Goal: Information Seeking & Learning: Find contact information

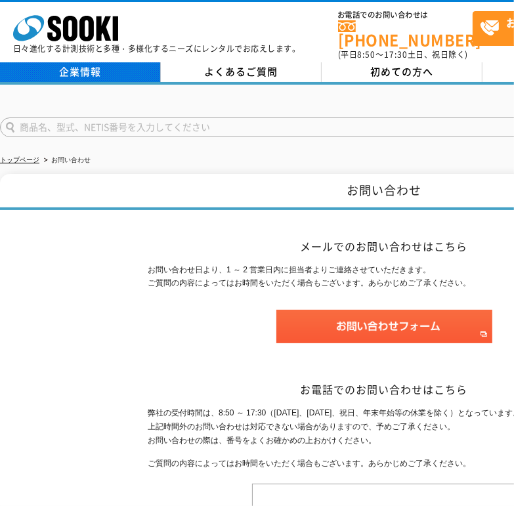
click at [75, 66] on link "企業情報" at bounding box center [80, 72] width 161 height 20
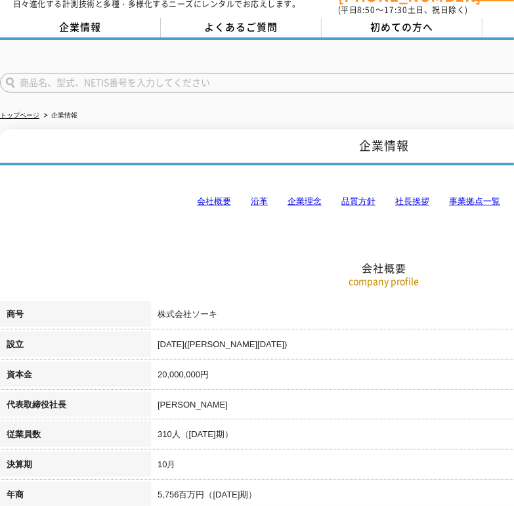
scroll to position [66, 0]
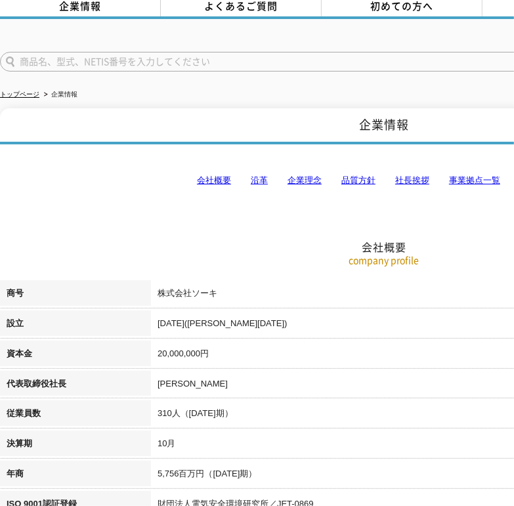
click at [214, 175] on link "会社概要" at bounding box center [214, 180] width 34 height 10
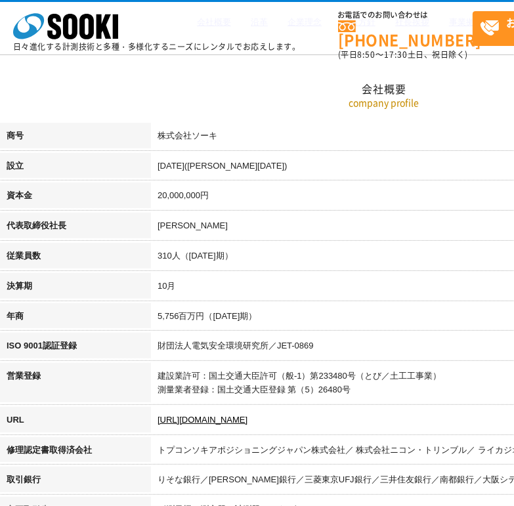
scroll to position [165, 0]
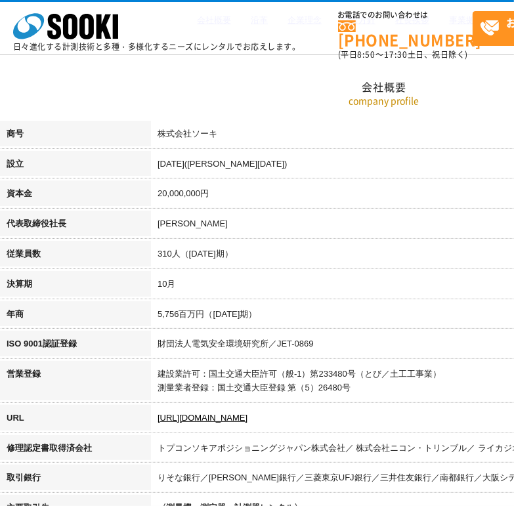
drag, startPoint x: 155, startPoint y: 221, endPoint x: 215, endPoint y: 234, distance: 61.7
click at [221, 234] on td "[PERSON_NAME]" at bounding box center [459, 226] width 617 height 30
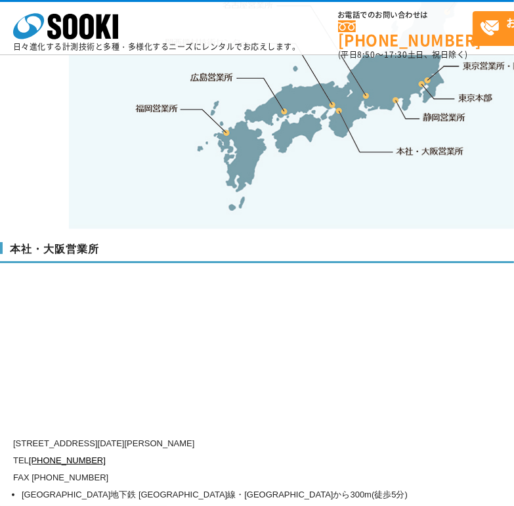
scroll to position [3052, 0]
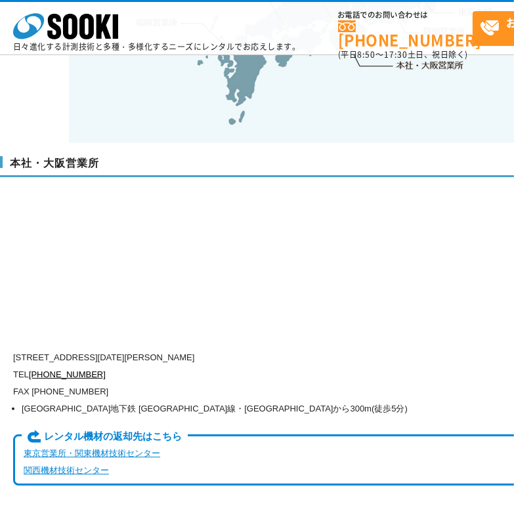
drag, startPoint x: 70, startPoint y: 329, endPoint x: 279, endPoint y: 335, distance: 209.4
click at [279, 349] on p "[STREET_ADDRESS][DATE][PERSON_NAME]" at bounding box center [328, 357] width 630 height 17
drag, startPoint x: 115, startPoint y: 350, endPoint x: 30, endPoint y: 352, distance: 85.4
click at [30, 366] on p "TEL [PHONE_NUMBER]" at bounding box center [328, 374] width 630 height 17
click at [134, 400] on li "大阪市営地下鉄 四つ橋線・中央線 本町駅24番出口から300m(徒歩5分)" at bounding box center [333, 408] width 622 height 17
